Goal: Task Accomplishment & Management: Use online tool/utility

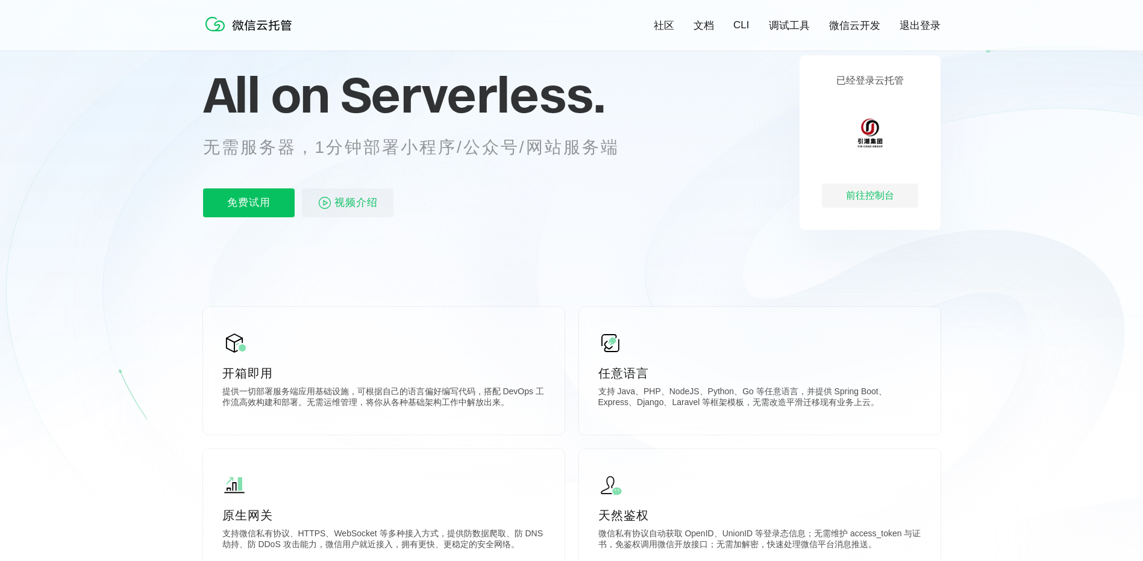
scroll to position [60, 0]
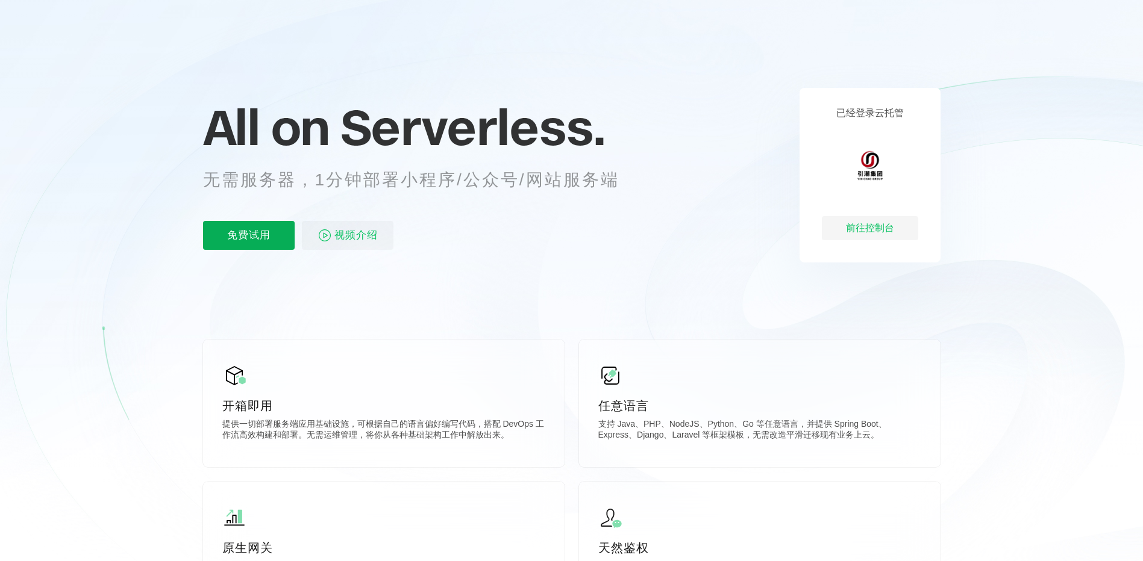
click at [257, 231] on p "免费试用" at bounding box center [249, 235] width 92 height 29
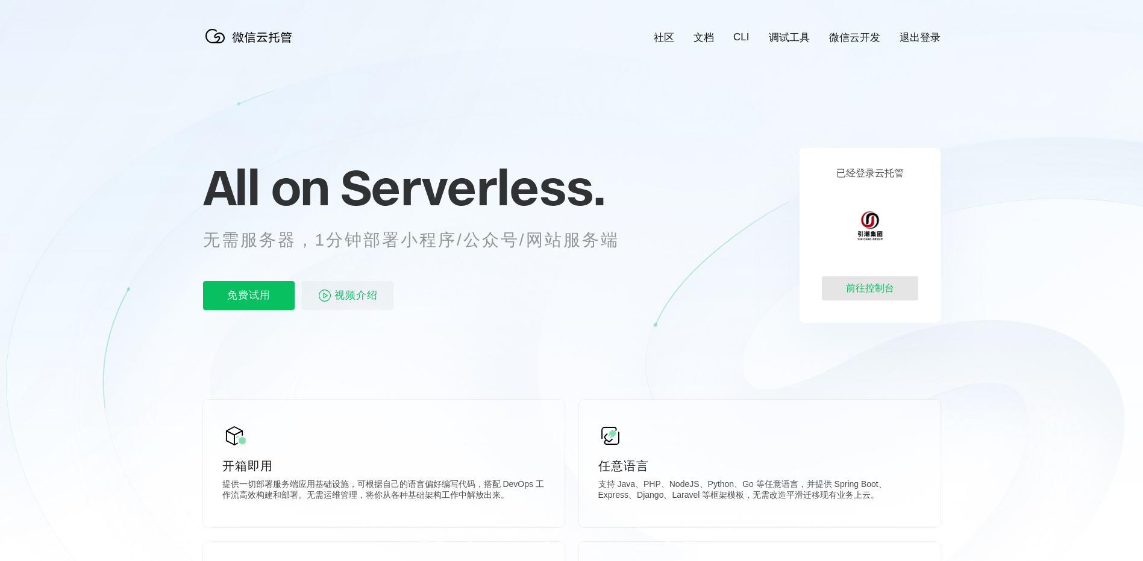
click at [867, 290] on div "前往控制台" at bounding box center [870, 288] width 96 height 24
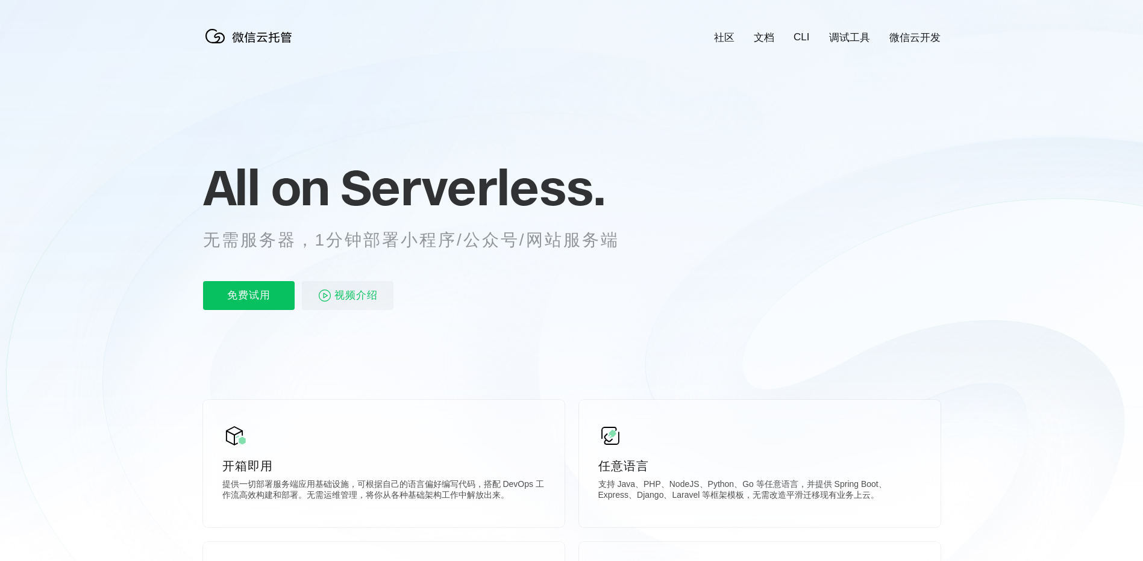
scroll to position [0, 2142]
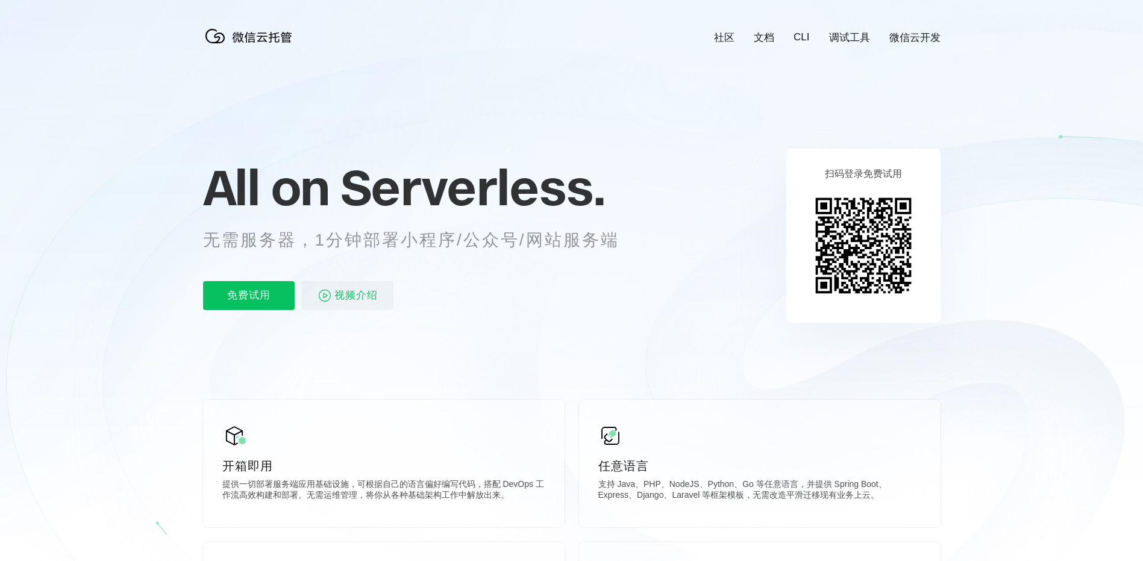
click at [894, 173] on p "扫码登录免费试用" at bounding box center [863, 174] width 77 height 13
click at [875, 228] on img at bounding box center [863, 246] width 110 height 110
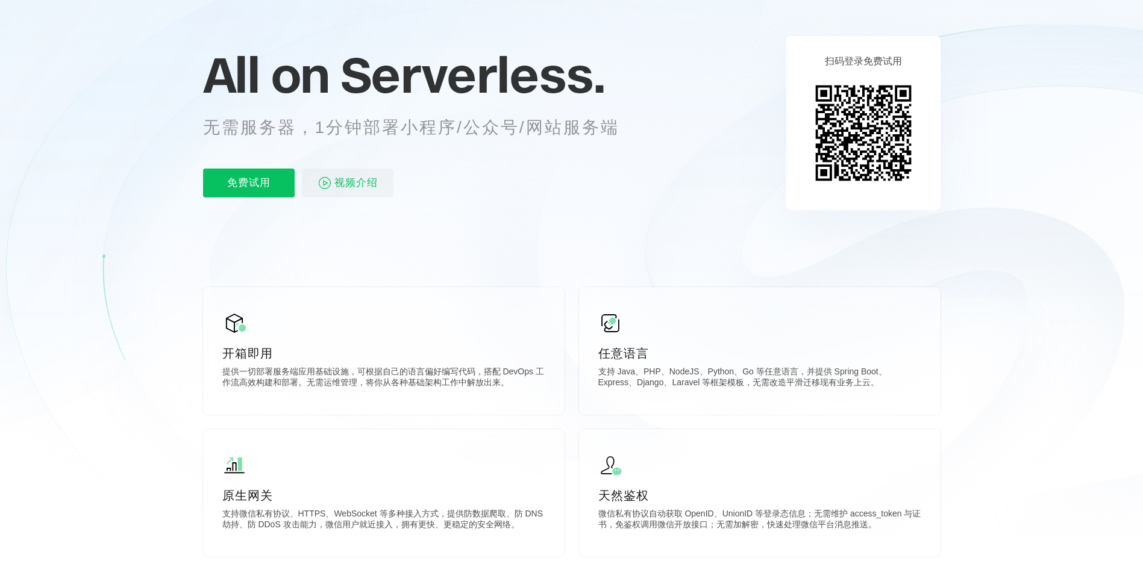
scroll to position [0, 0]
